Goal: Download file/media

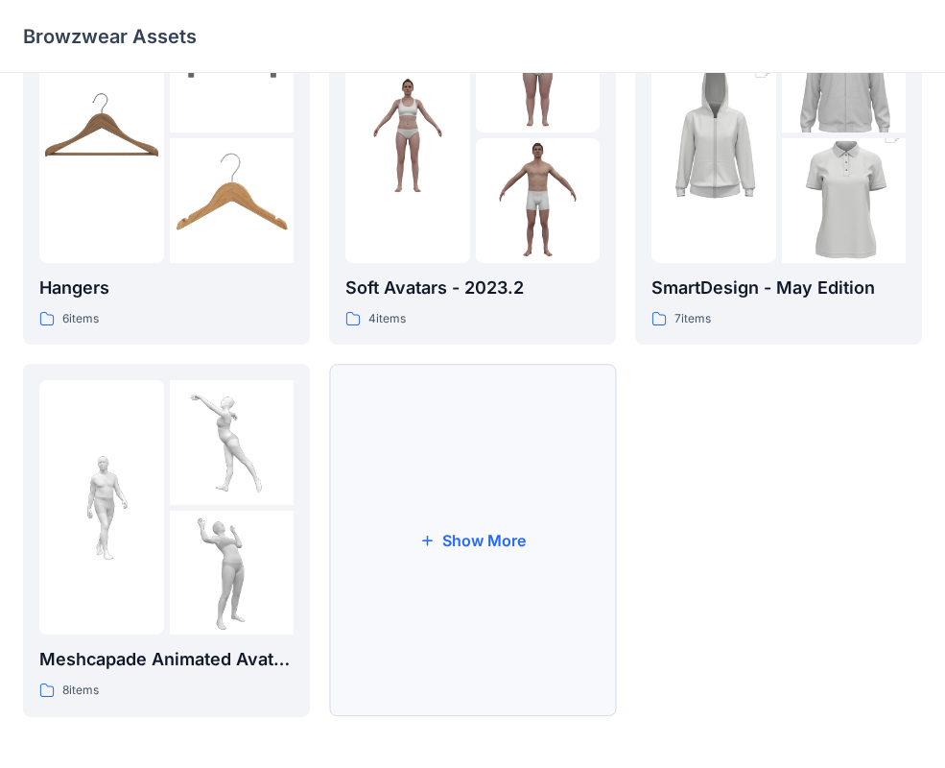
scroll to position [478, 0]
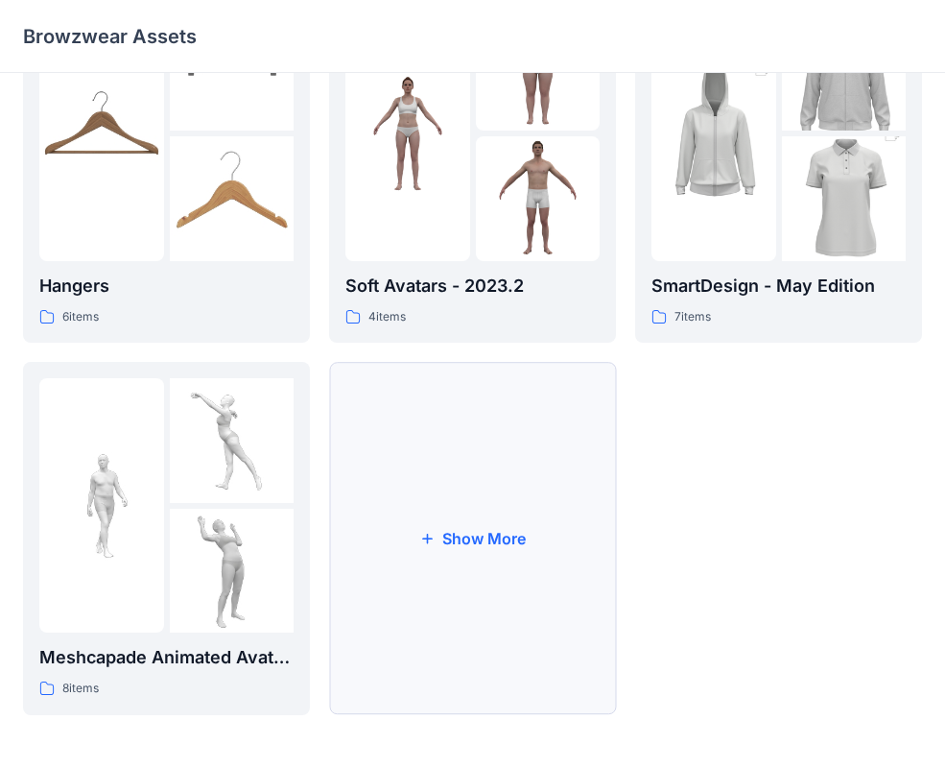
click at [481, 610] on button "Show More" at bounding box center [472, 538] width 287 height 353
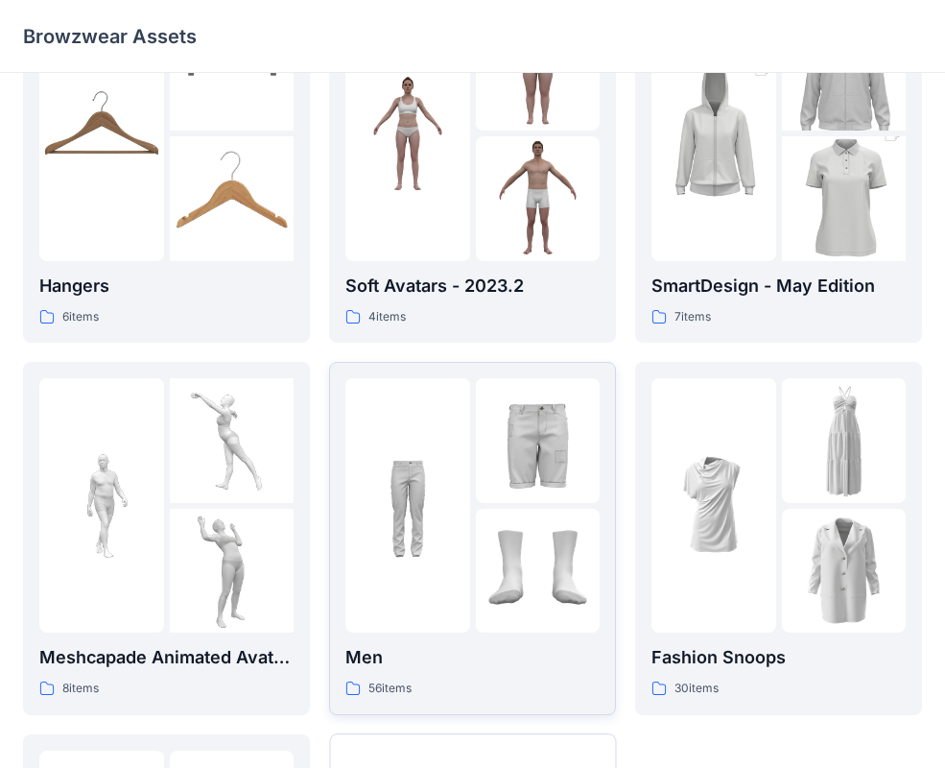
click at [557, 560] on img at bounding box center [538, 571] width 125 height 125
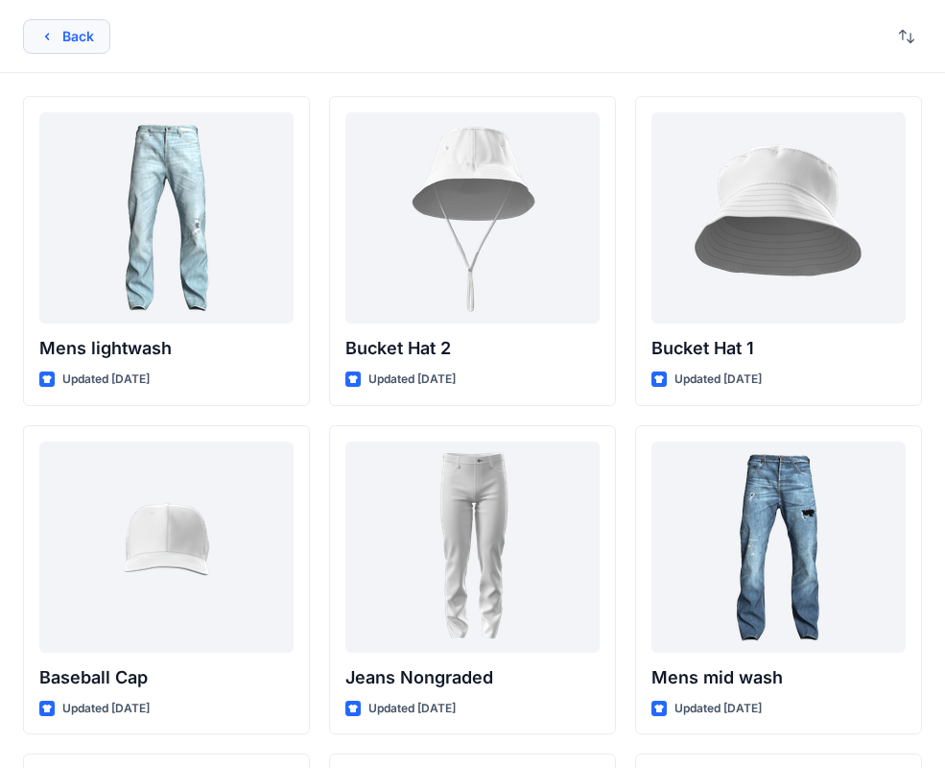
click at [85, 50] on button "Back" at bounding box center [66, 36] width 87 height 35
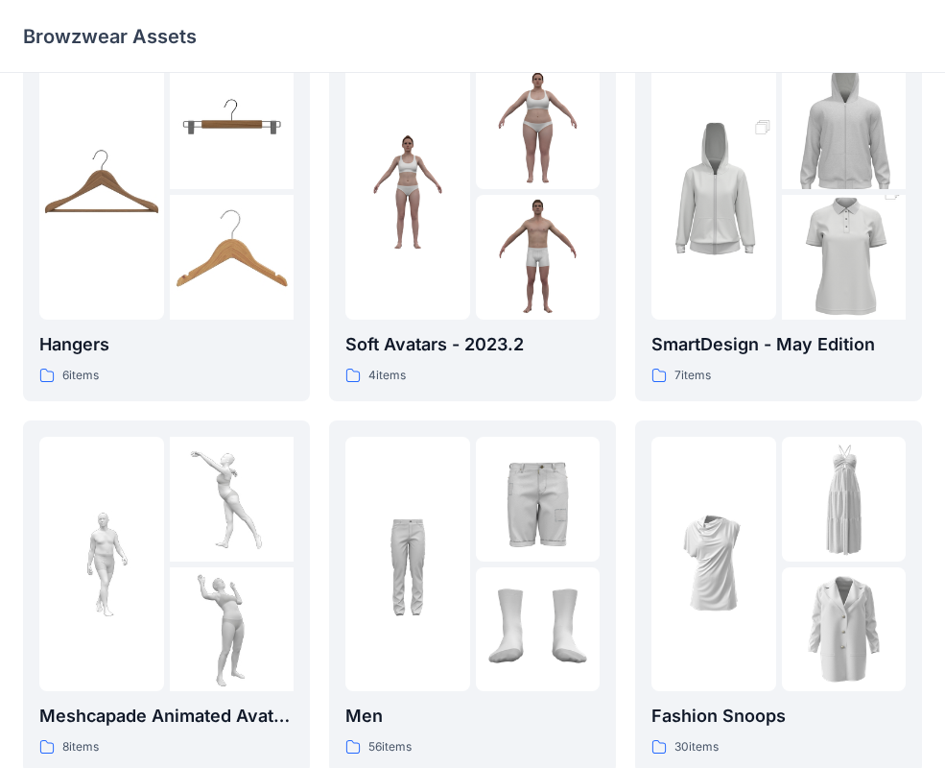
scroll to position [400, 0]
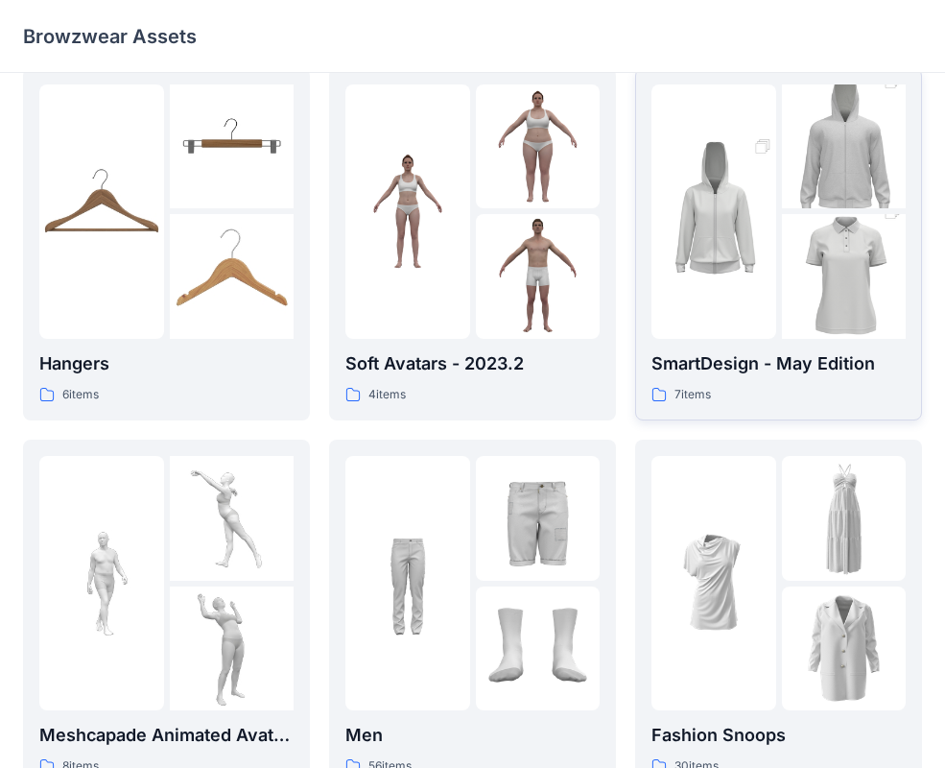
click at [784, 274] on img at bounding box center [844, 276] width 125 height 186
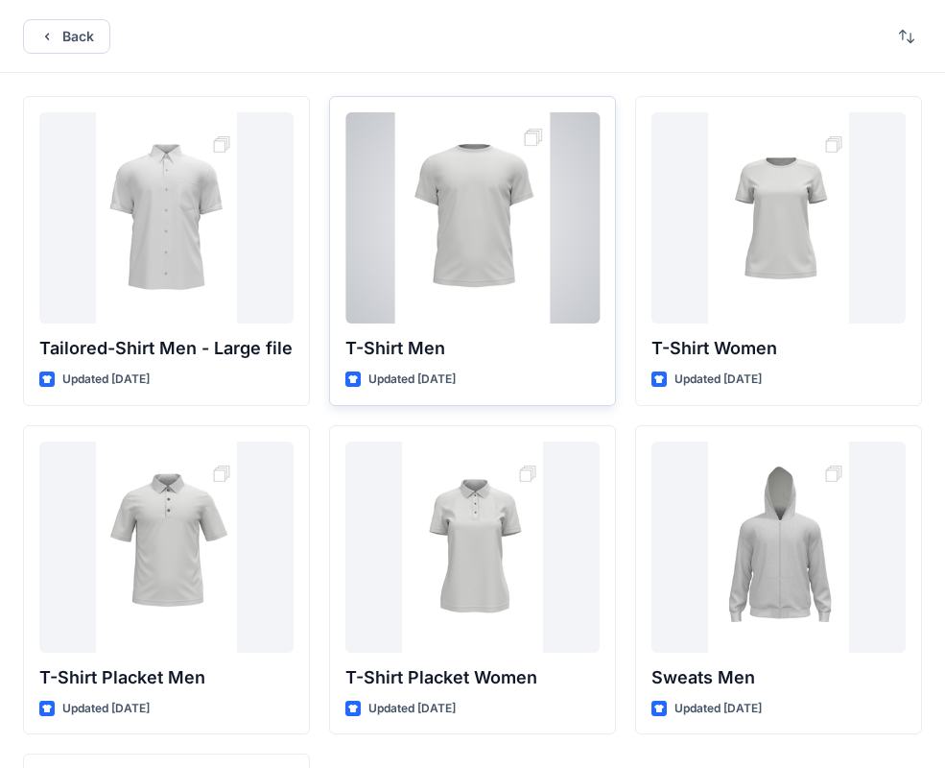
click at [485, 200] on div at bounding box center [473, 217] width 254 height 211
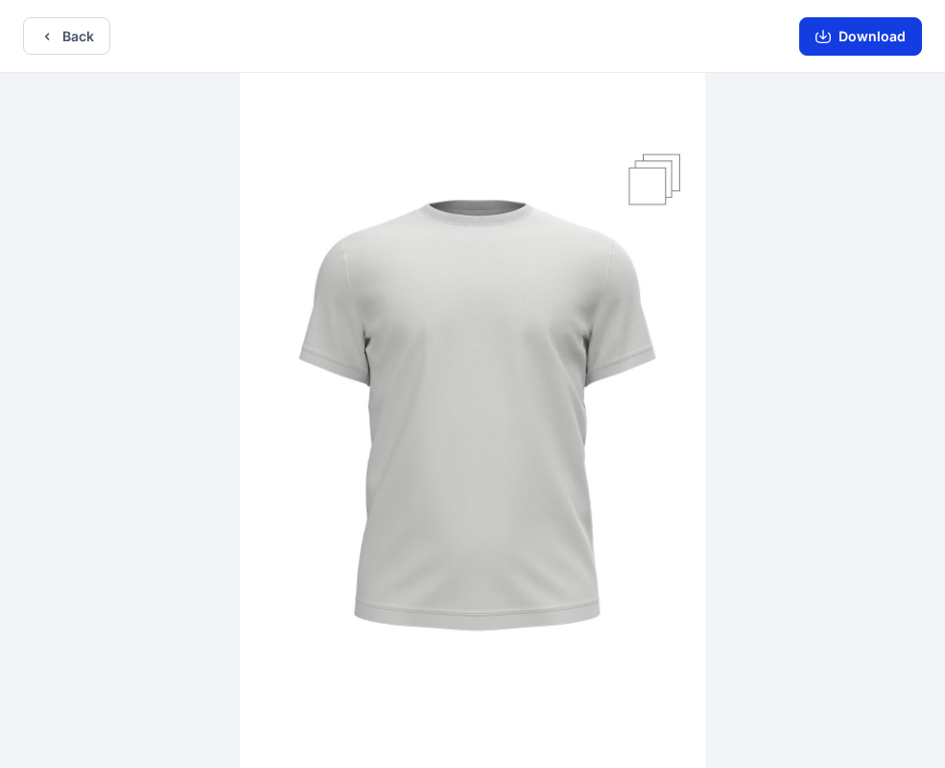
click at [842, 38] on button "Download" at bounding box center [861, 36] width 123 height 38
click at [864, 31] on button "Download" at bounding box center [861, 36] width 123 height 38
click at [824, 30] on icon "button" at bounding box center [823, 36] width 15 height 15
click at [802, 46] on button "Download" at bounding box center [861, 36] width 123 height 38
click at [826, 36] on icon "button" at bounding box center [823, 36] width 15 height 15
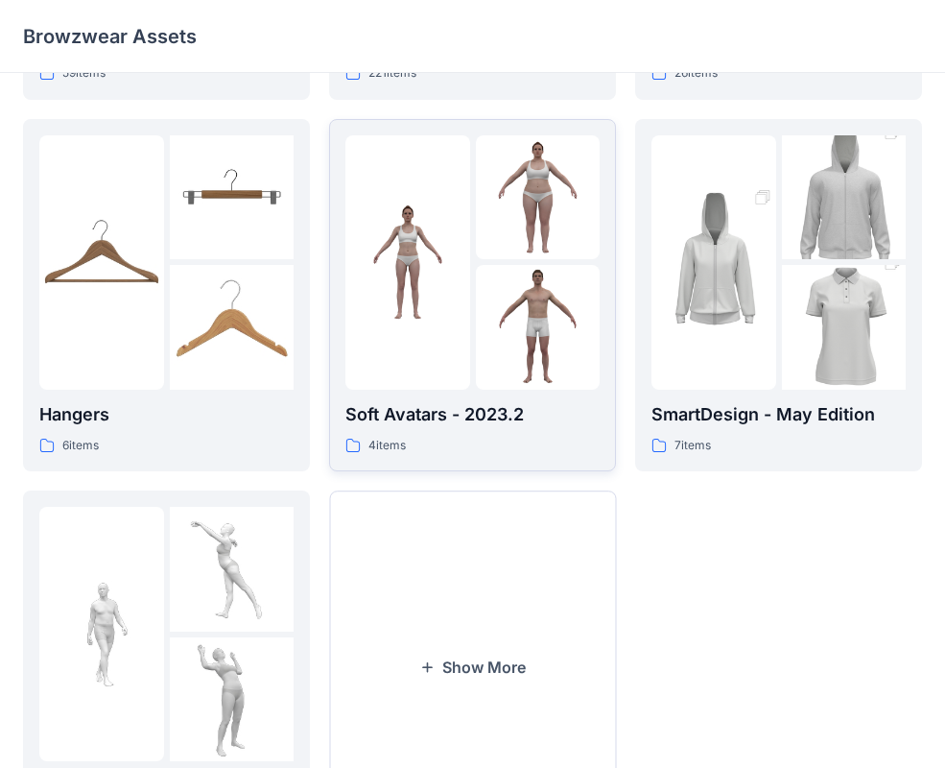
scroll to position [478, 0]
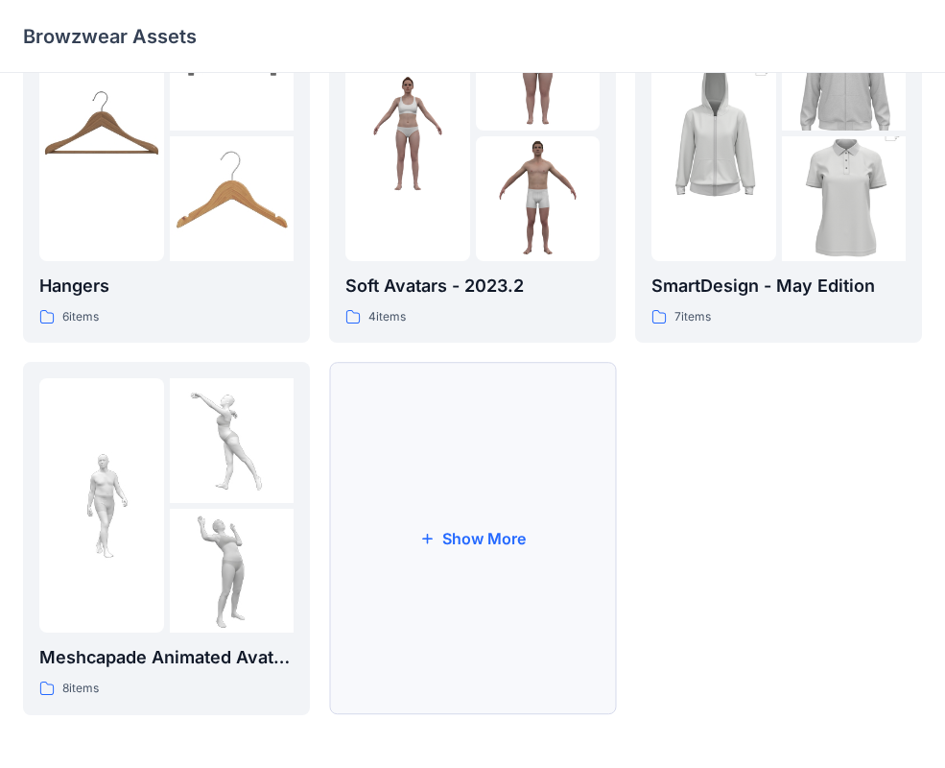
click at [393, 510] on button "Show More" at bounding box center [472, 538] width 287 height 353
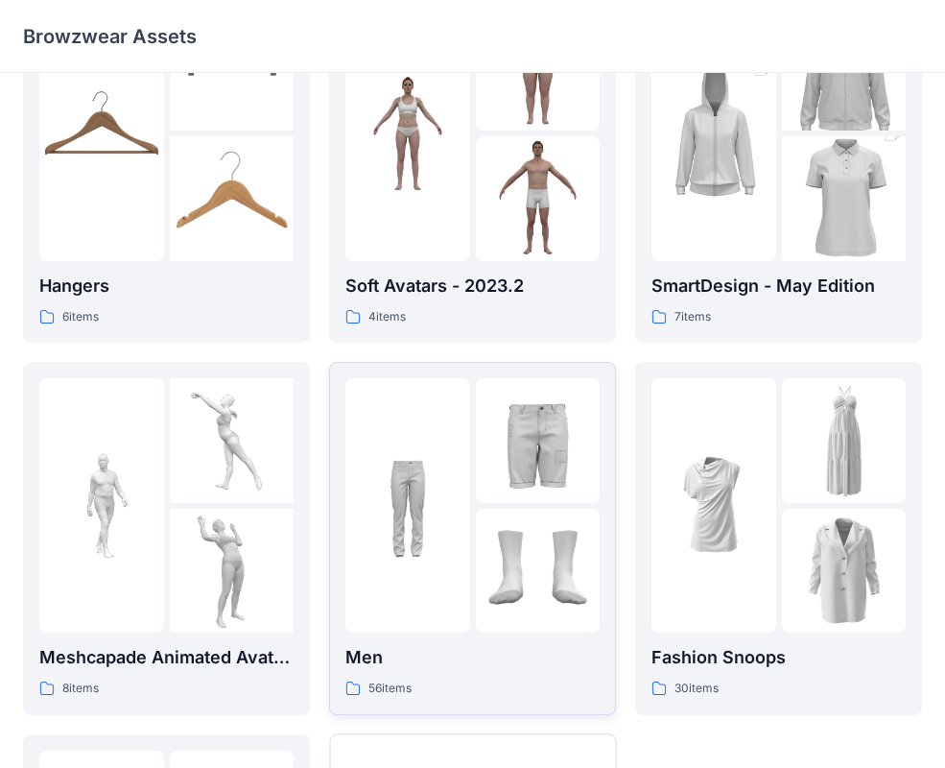
click at [395, 515] on img at bounding box center [408, 505] width 125 height 125
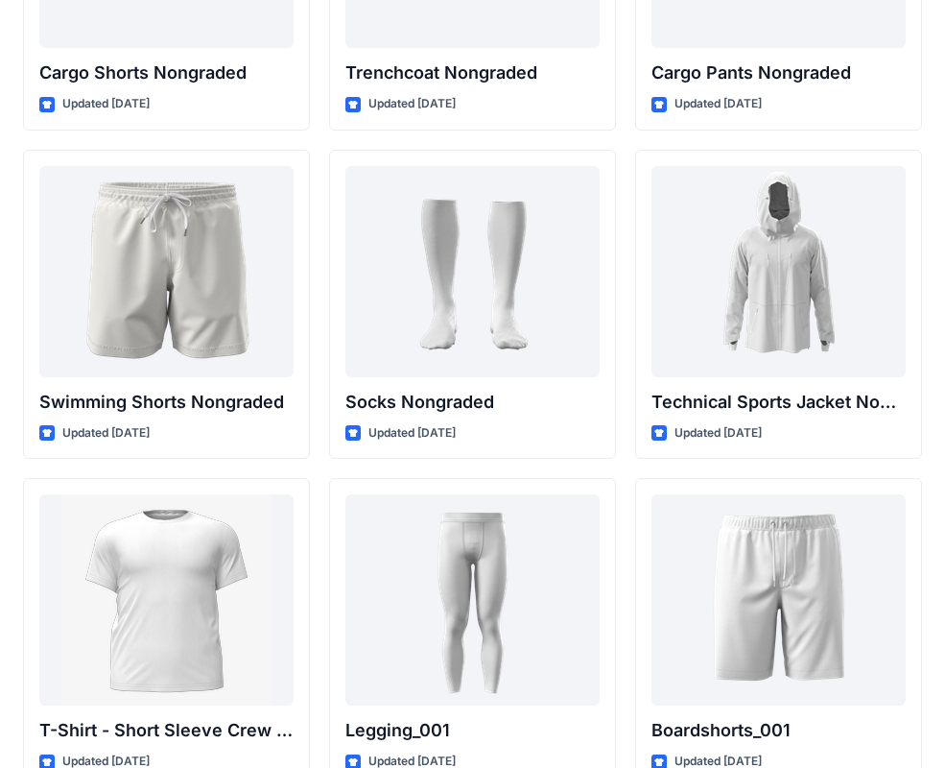
scroll to position [2916, 0]
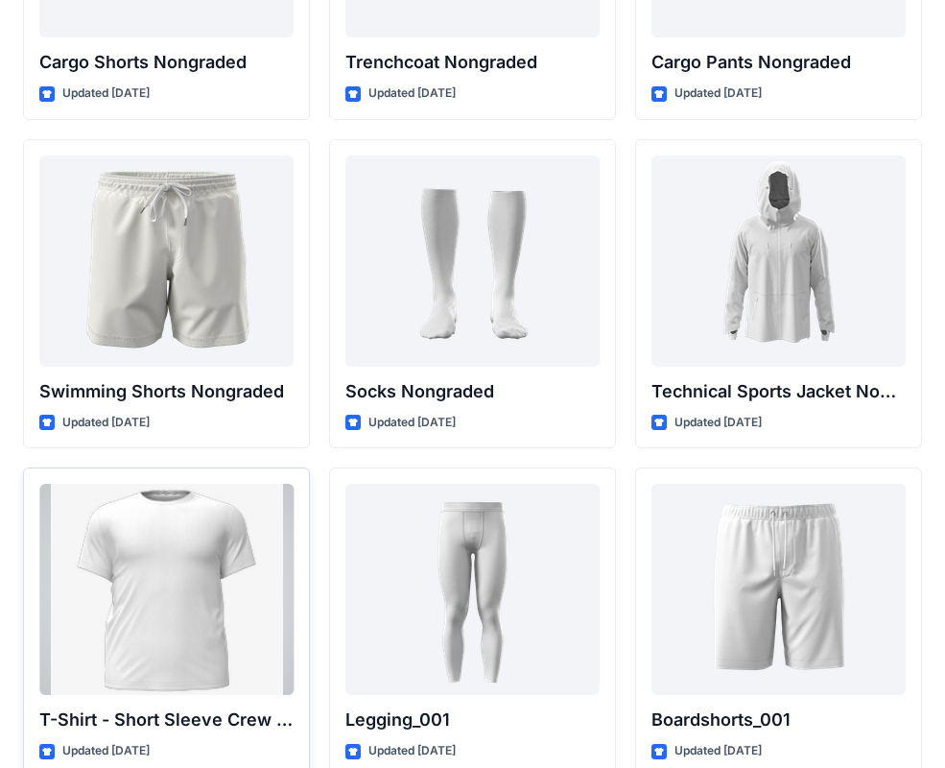
click at [219, 537] on div at bounding box center [166, 589] width 254 height 211
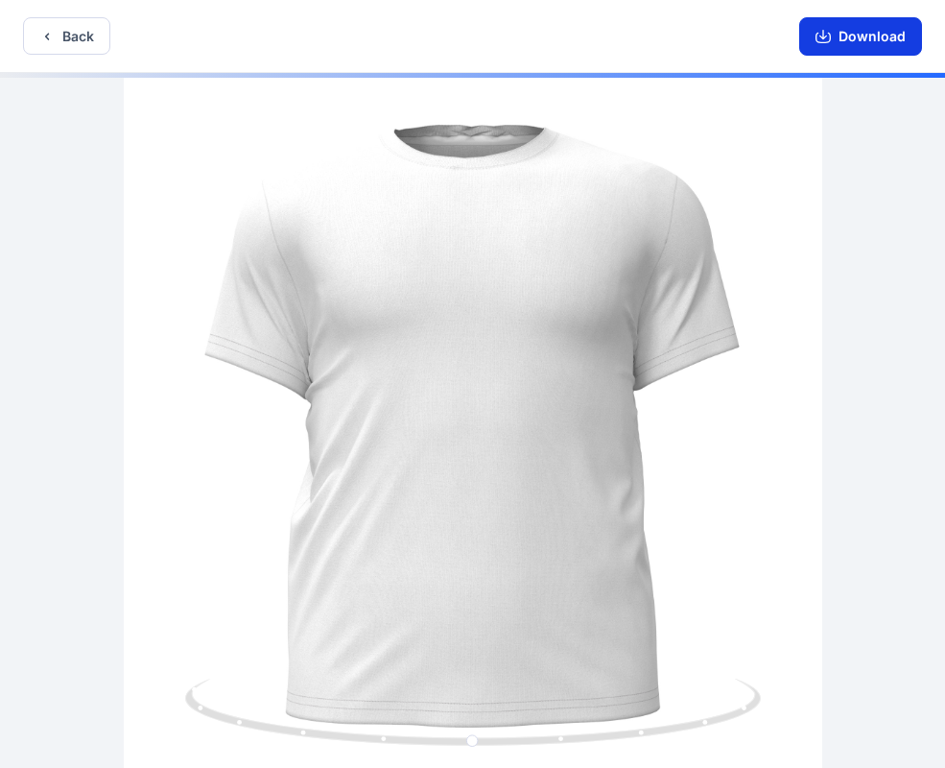
click at [840, 40] on button "Download" at bounding box center [861, 36] width 123 height 38
